Goal: Transaction & Acquisition: Purchase product/service

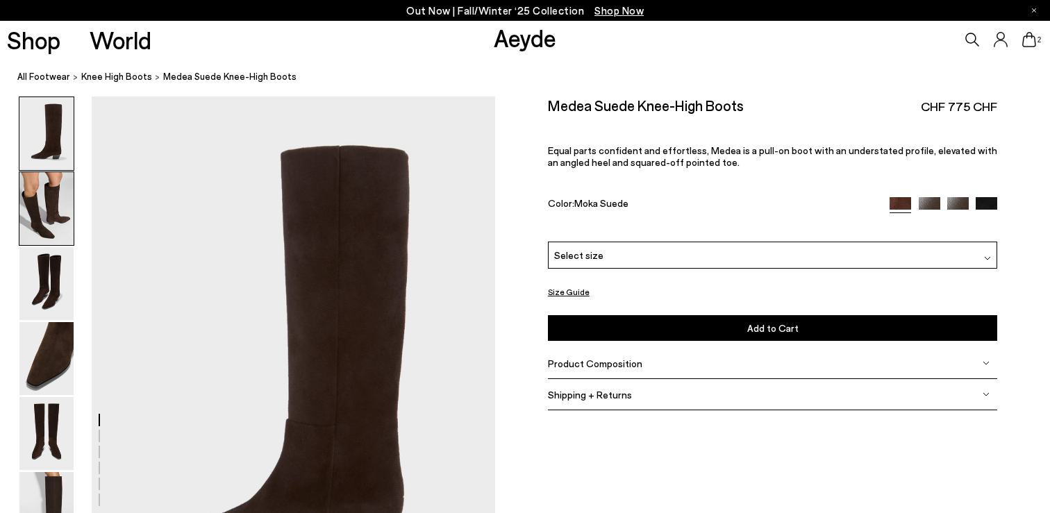
click at [42, 202] on img at bounding box center [46, 208] width 54 height 73
click at [973, 260] on div "Select size" at bounding box center [773, 255] width 450 height 27
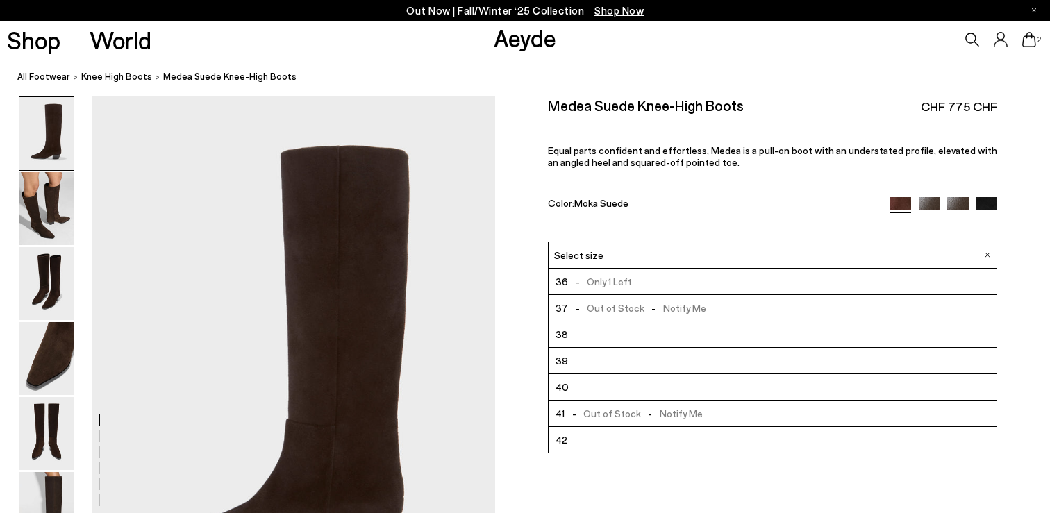
click at [645, 312] on span "-" at bounding box center [653, 308] width 19 height 12
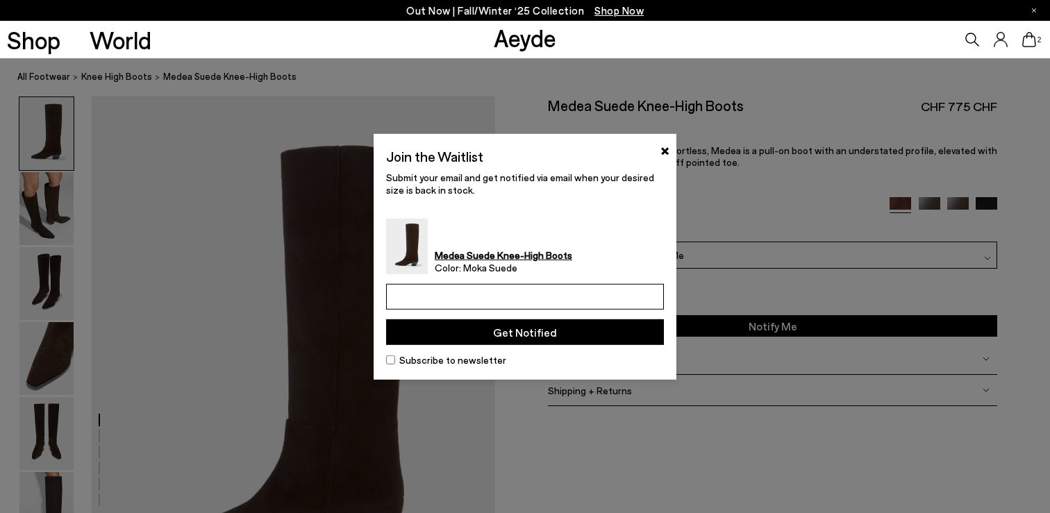
click at [601, 303] on input "email" at bounding box center [525, 297] width 278 height 26
type input "**********"
click at [578, 337] on button "Get Notified" at bounding box center [525, 332] width 278 height 26
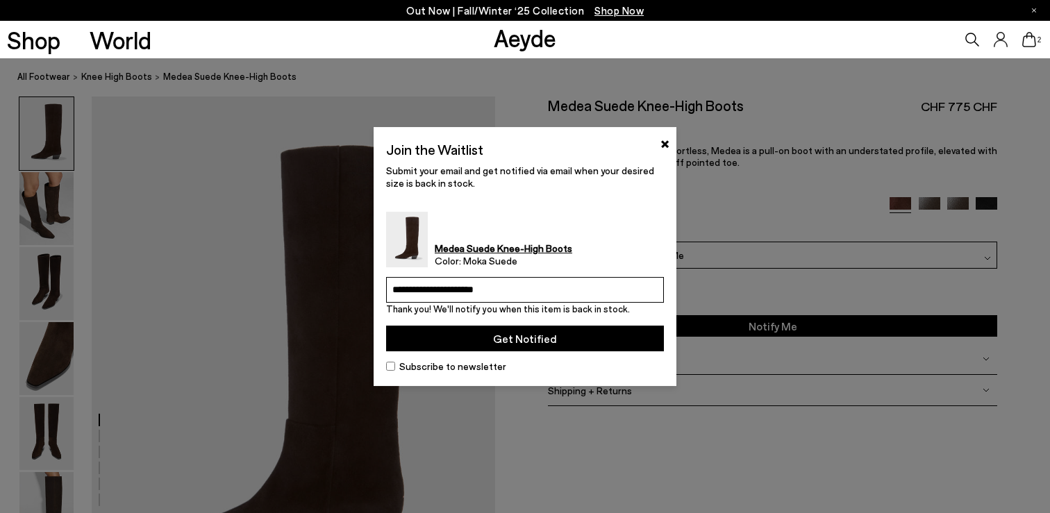
click at [578, 337] on button "Get Notified" at bounding box center [525, 339] width 278 height 26
click at [664, 144] on button "×" at bounding box center [664, 142] width 9 height 17
